Goal: Transaction & Acquisition: Obtain resource

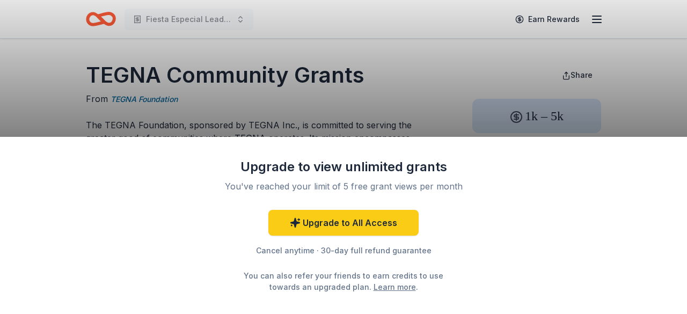
click at [383, 108] on div "Upgrade to view unlimited grants You've reached your limit of 5 free grant view…" at bounding box center [343, 157] width 687 height 314
click at [412, 48] on div "Upgrade to view unlimited grants You've reached your limit of 5 free grant view…" at bounding box center [343, 157] width 687 height 314
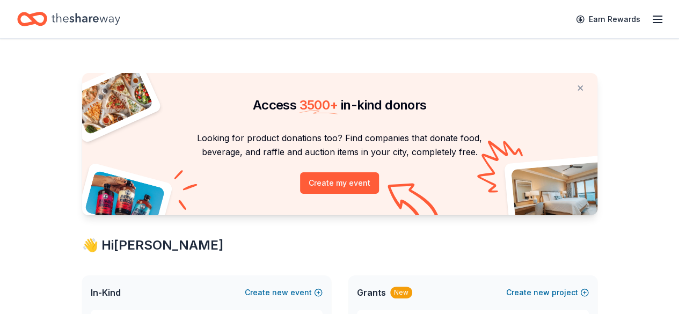
click at [654, 18] on icon "button" at bounding box center [658, 19] width 13 height 13
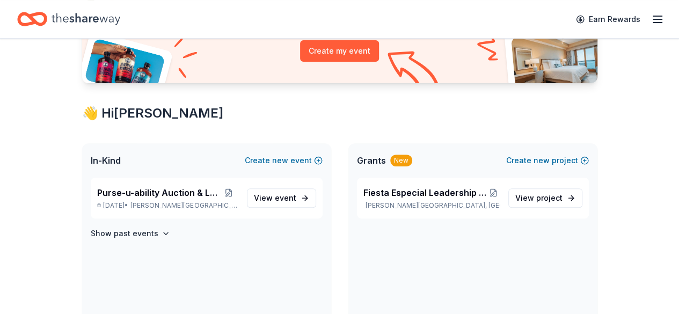
scroll to position [127, 0]
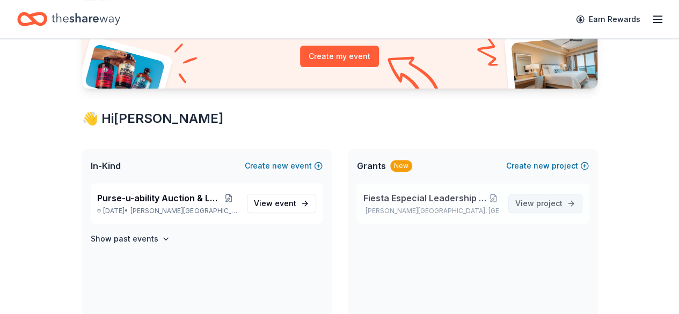
click at [555, 194] on link "View project" at bounding box center [546, 203] width 74 height 19
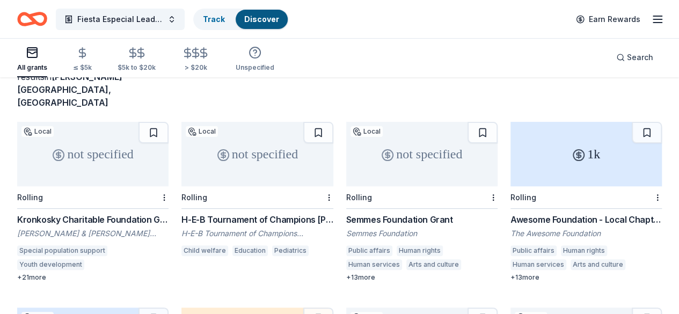
scroll to position [105, 0]
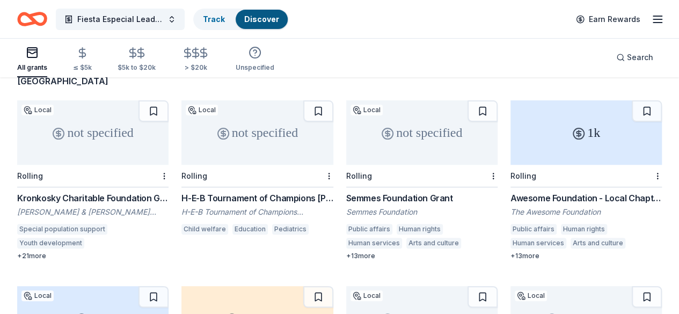
click at [511, 192] on div "Awesome Foundation - Local Chapter Grants" at bounding box center [586, 198] width 151 height 13
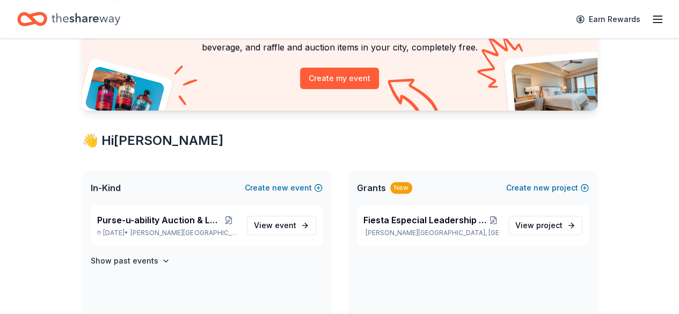
scroll to position [127, 0]
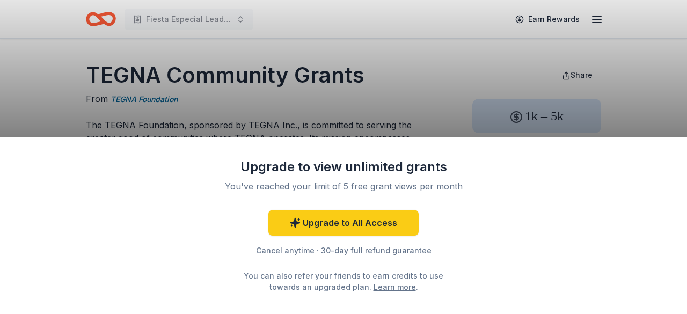
drag, startPoint x: 687, startPoint y: 42, endPoint x: 687, endPoint y: 69, distance: 26.3
click at [679, 69] on div "Upgrade to view unlimited grants You've reached your limit of 5 free grant view…" at bounding box center [343, 157] width 687 height 314
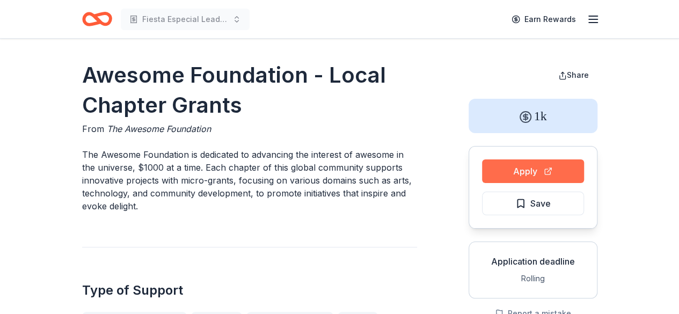
click at [540, 172] on button "Apply" at bounding box center [533, 172] width 102 height 24
